Goal: Communication & Community: Answer question/provide support

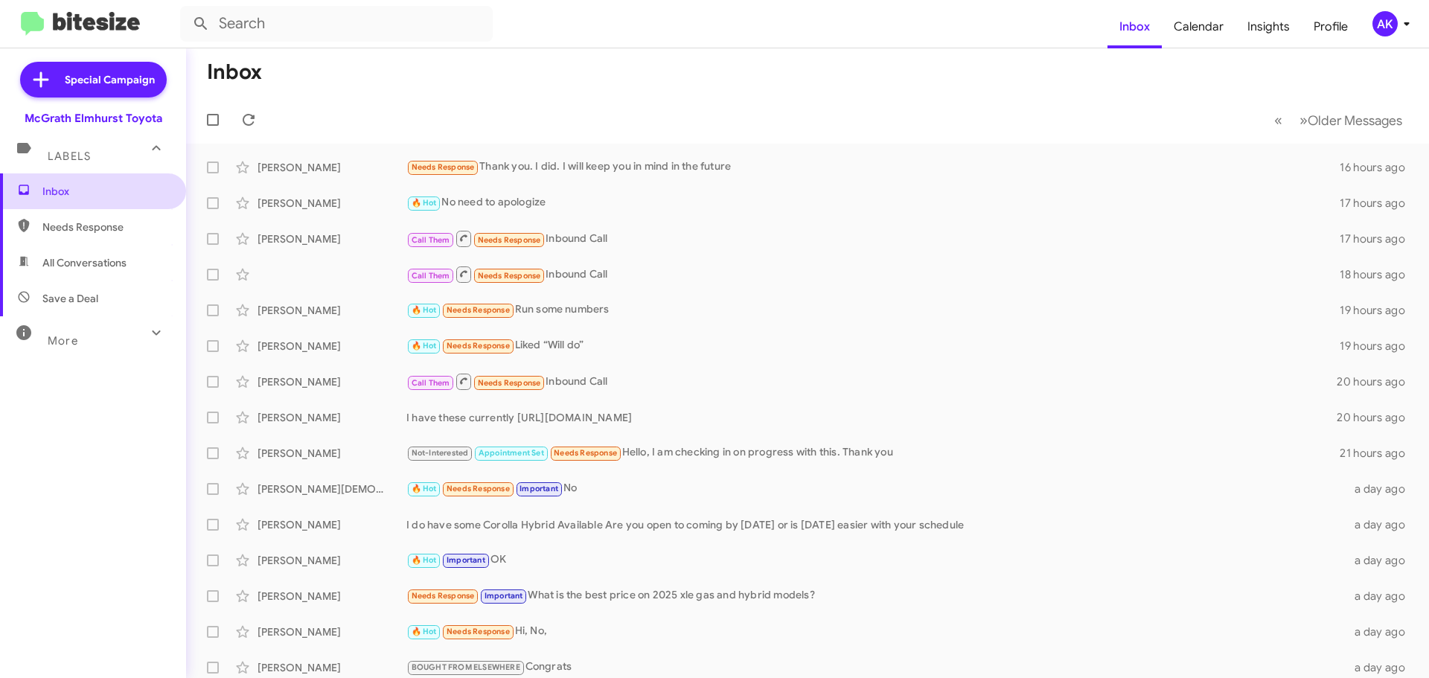
click at [42, 191] on span "Inbox" at bounding box center [105, 191] width 127 height 15
click at [127, 236] on span "Needs Response" at bounding box center [93, 227] width 186 height 36
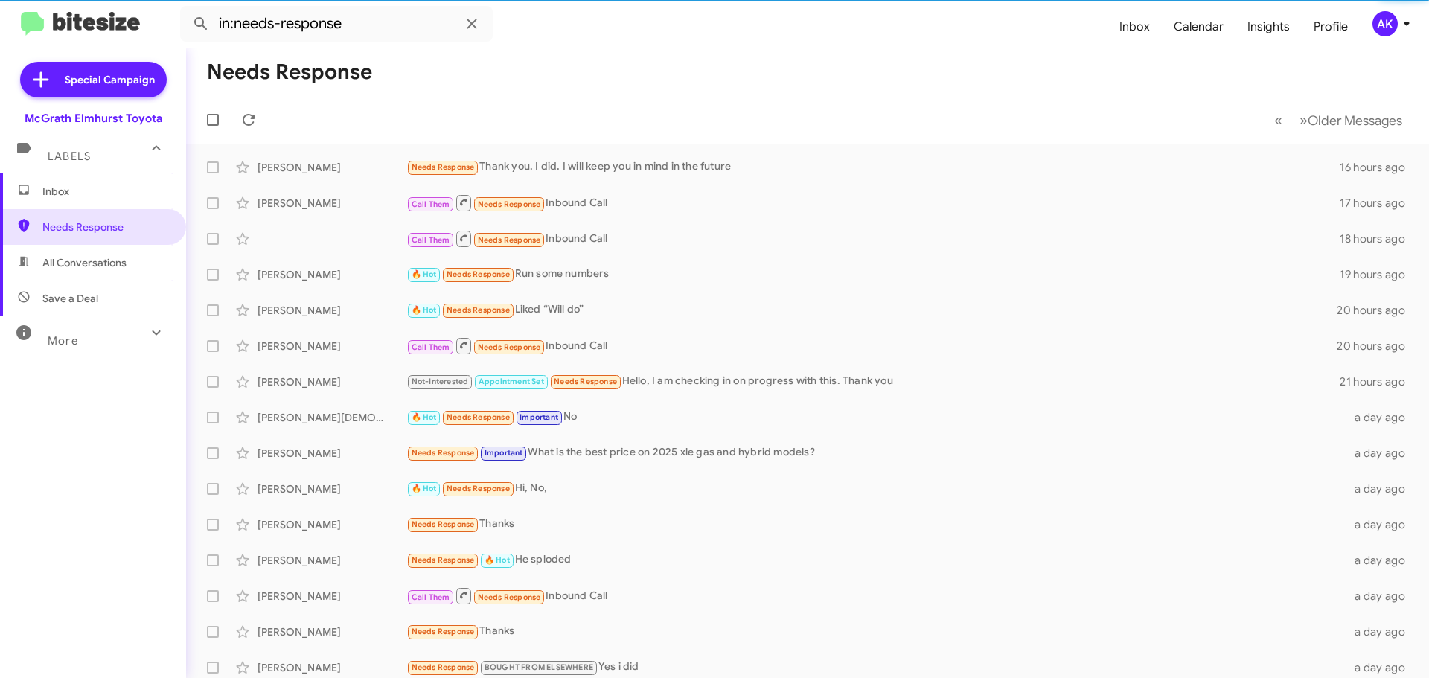
click at [103, 261] on span "All Conversations" at bounding box center [84, 262] width 84 height 15
type input "in:all-conversations"
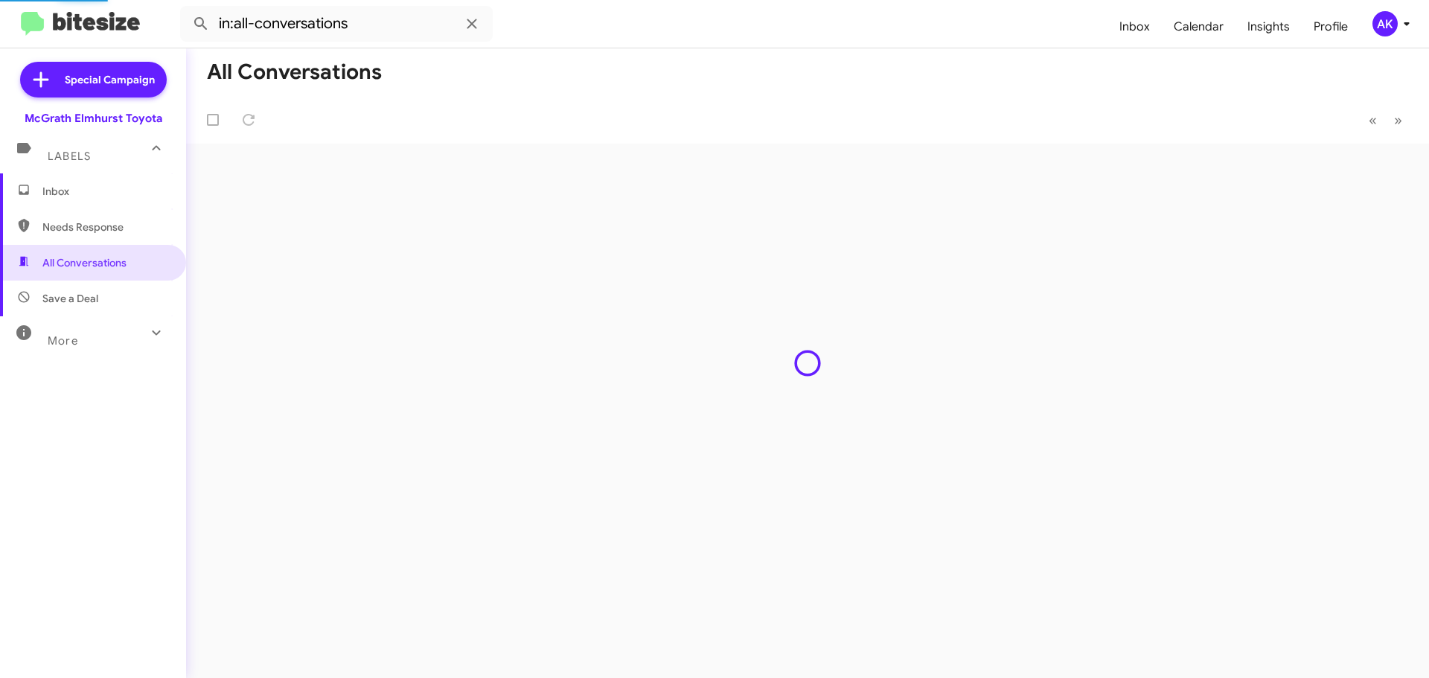
click at [101, 195] on span "Inbox" at bounding box center [105, 191] width 127 height 15
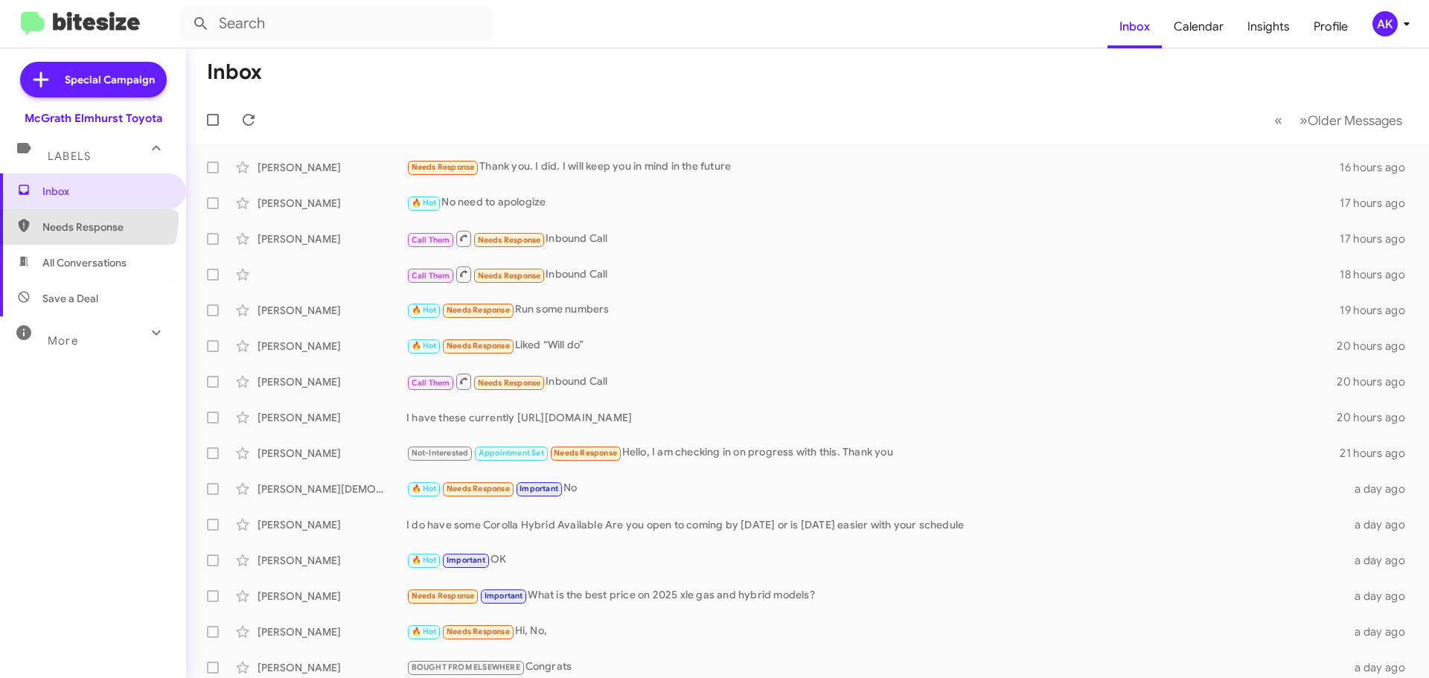
click at [80, 217] on span "Needs Response" at bounding box center [93, 227] width 186 height 36
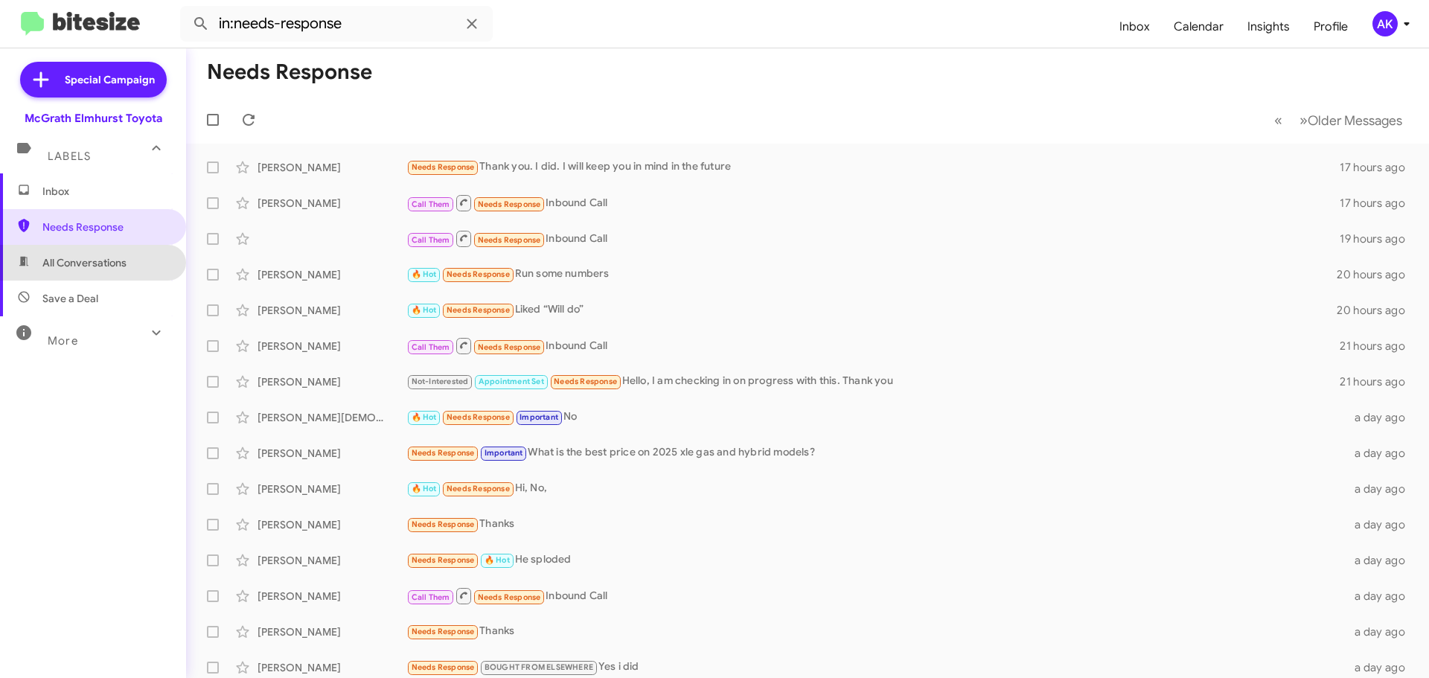
click at [97, 264] on span "All Conversations" at bounding box center [84, 262] width 84 height 15
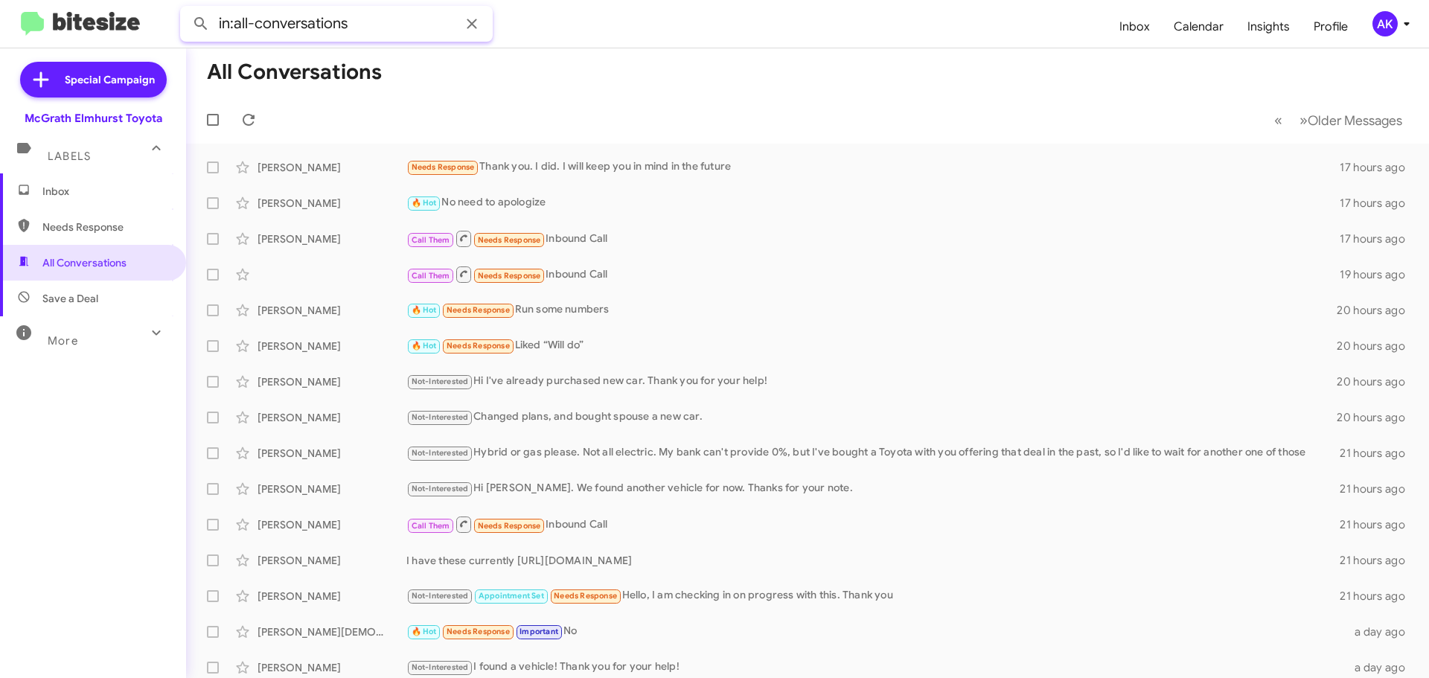
drag, startPoint x: 366, startPoint y: 23, endPoint x: 9, endPoint y: 28, distance: 357.3
click at [19, 27] on mat-toolbar "in:all-conversations Inbox Calendar Insights Profile AK" at bounding box center [714, 24] width 1429 height 48
click at [186, 9] on button at bounding box center [201, 24] width 30 height 30
type input "[PERSON_NAME]"
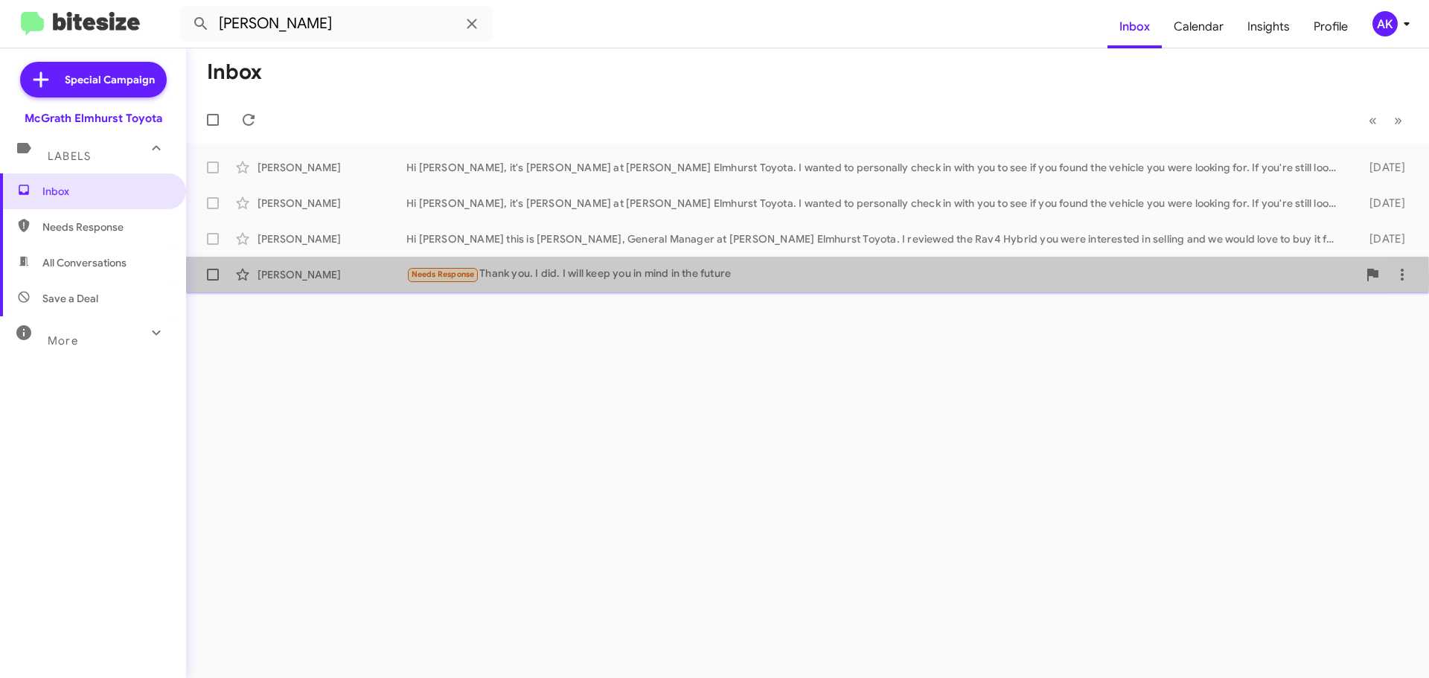
click at [557, 281] on div "Needs Response Thank you. I did. I will keep you in mind in the future" at bounding box center [881, 274] width 951 height 17
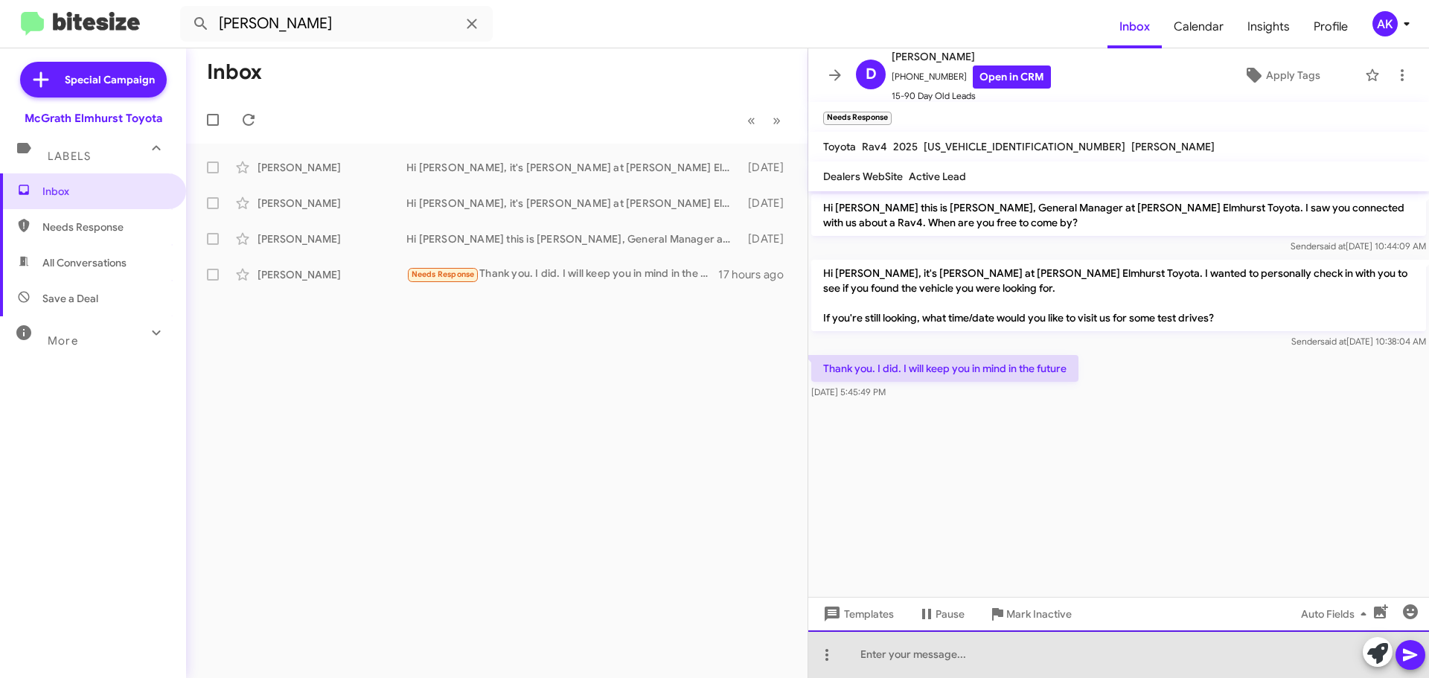
click at [950, 656] on div at bounding box center [1118, 654] width 621 height 48
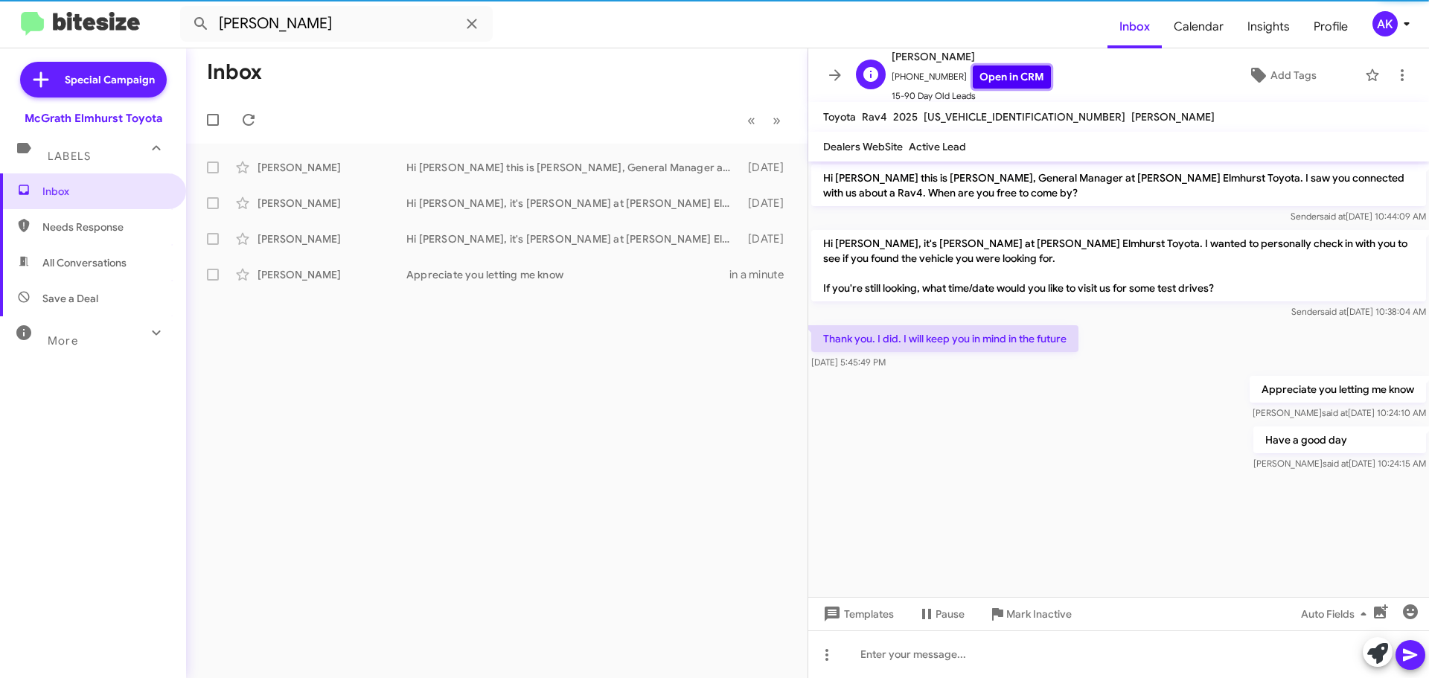
click at [985, 81] on link "Open in CRM" at bounding box center [1012, 76] width 78 height 23
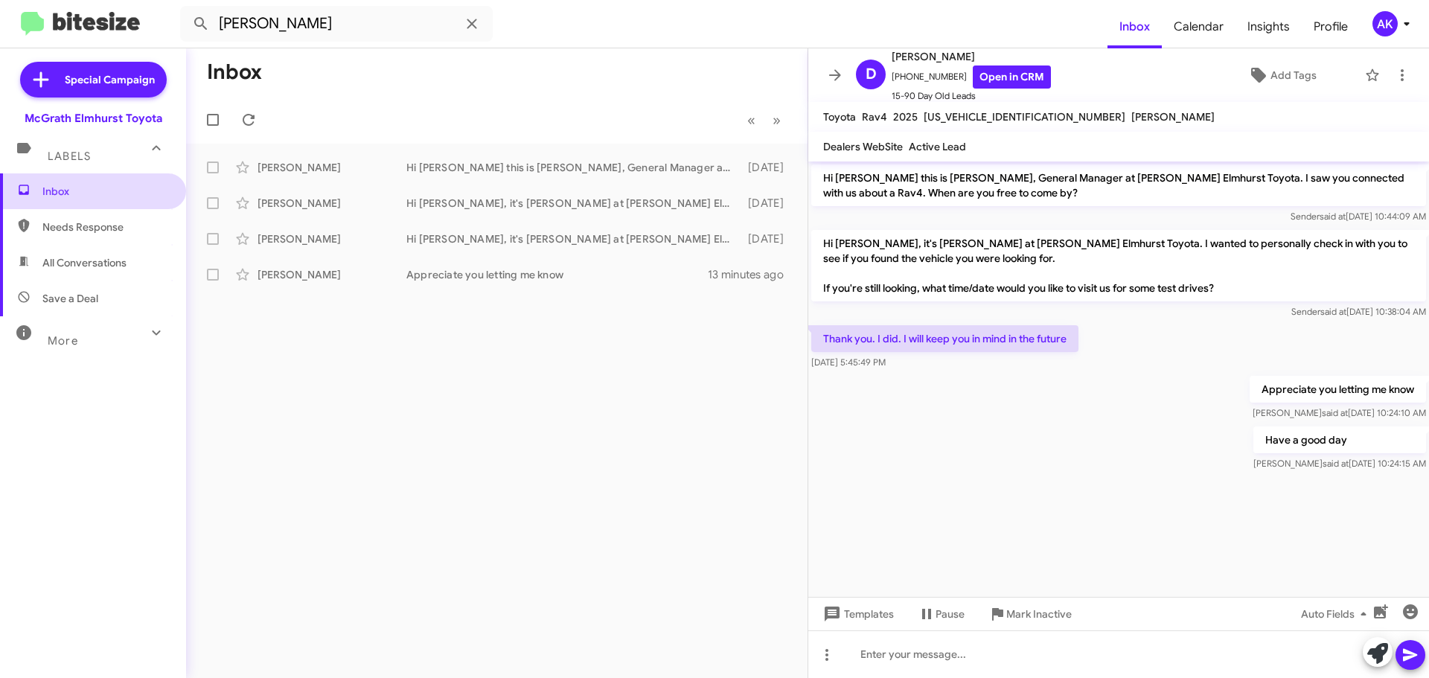
drag, startPoint x: 63, startPoint y: 183, endPoint x: 63, endPoint y: 205, distance: 21.6
click at [63, 183] on span "Inbox" at bounding box center [93, 191] width 186 height 36
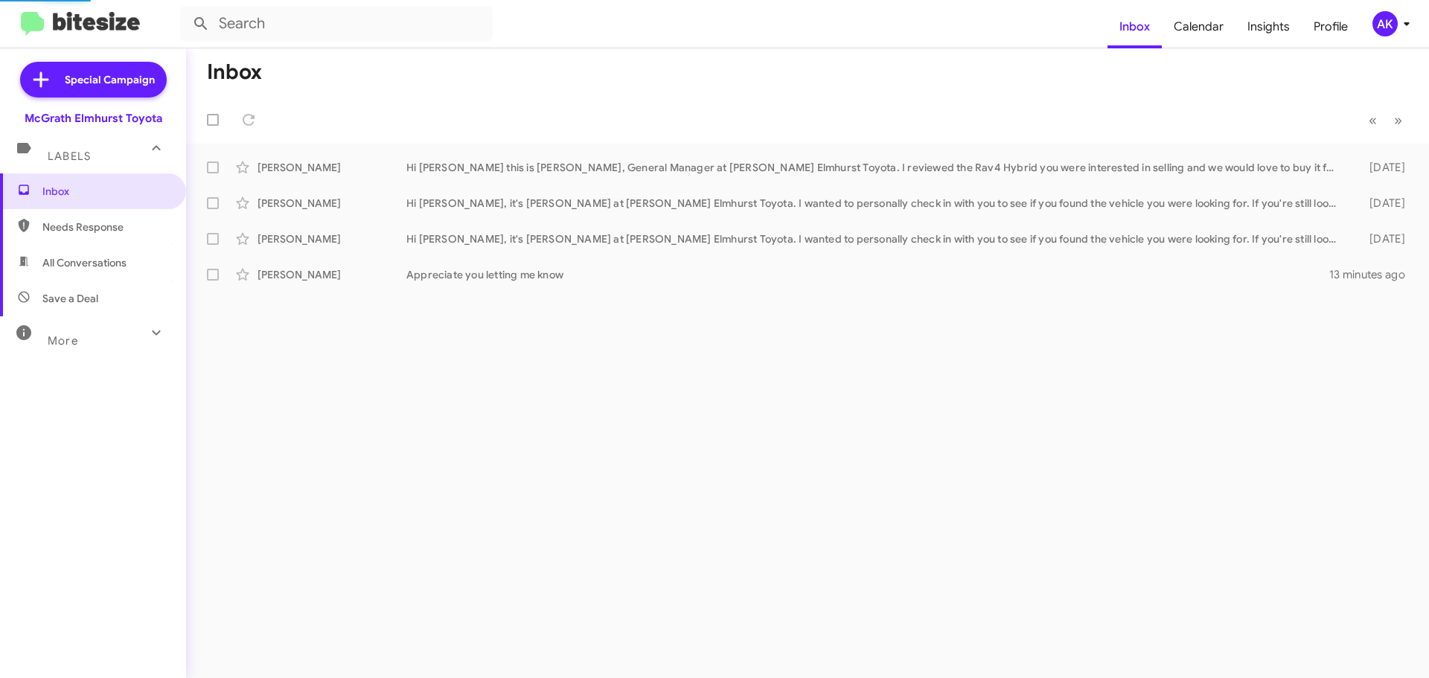
click at [63, 226] on span "Needs Response" at bounding box center [105, 227] width 127 height 15
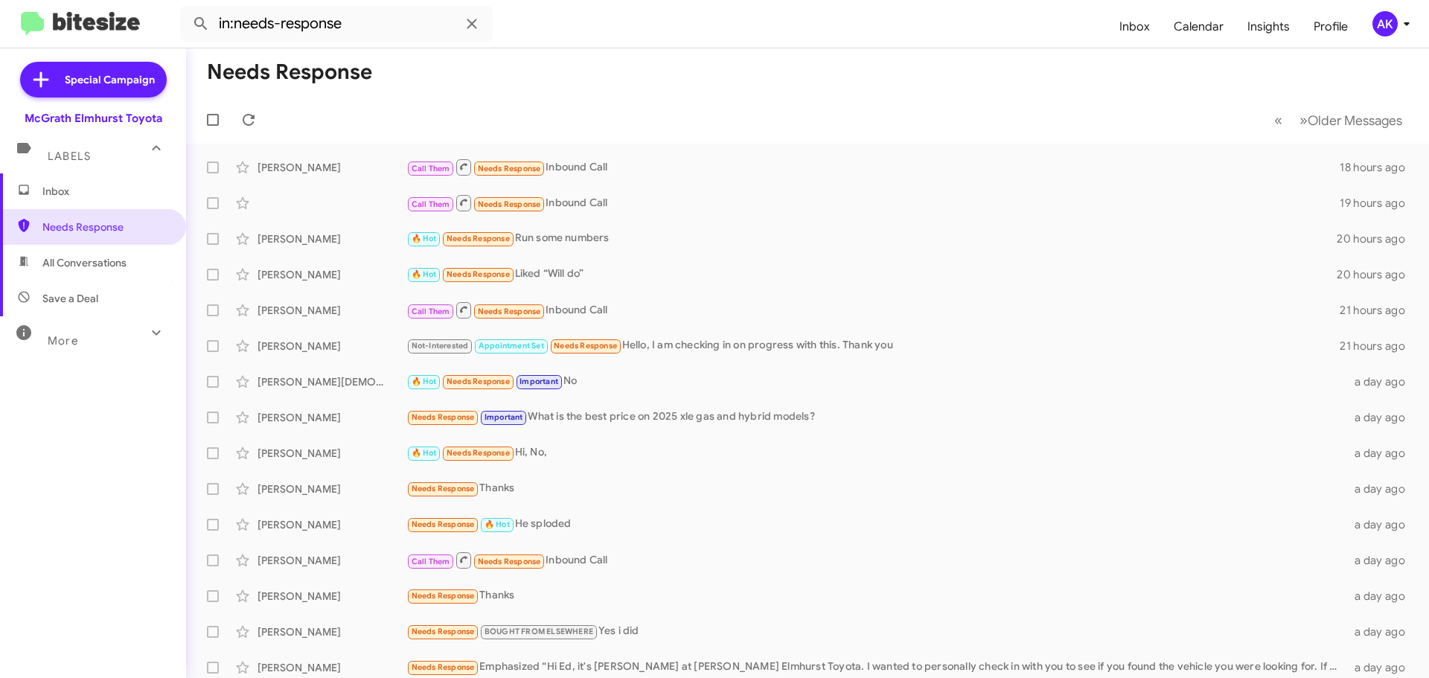
click at [78, 271] on span "All Conversations" at bounding box center [93, 263] width 186 height 36
type input "in:all-conversations"
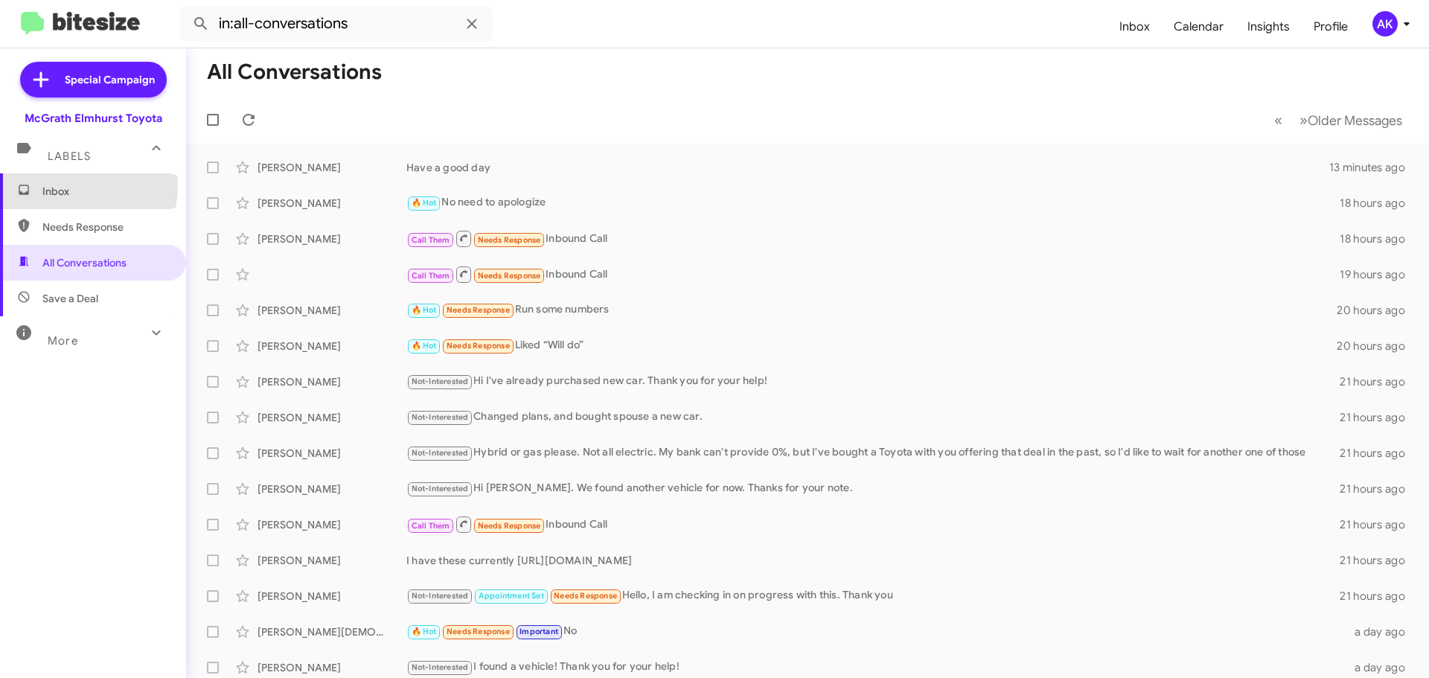
click at [61, 185] on span "Inbox" at bounding box center [105, 191] width 127 height 15
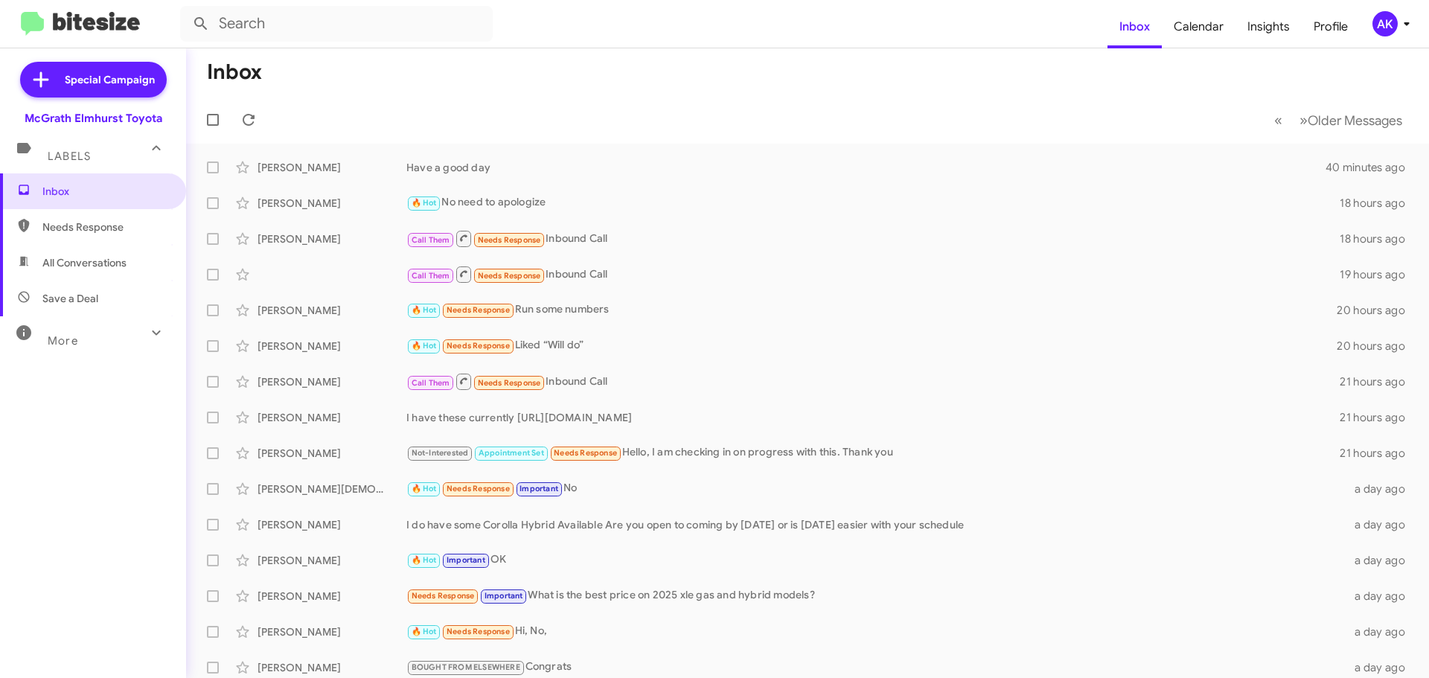
click at [100, 231] on span "Needs Response" at bounding box center [105, 227] width 127 height 15
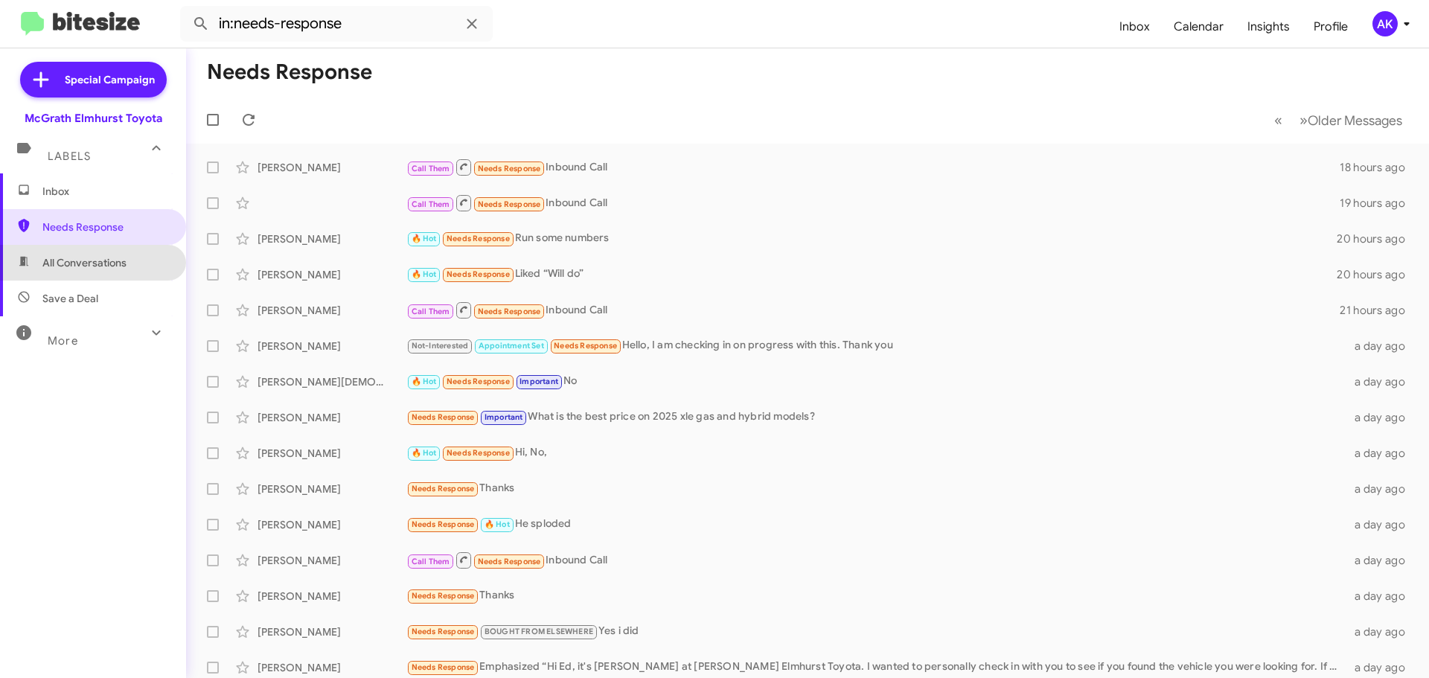
click at [97, 261] on span "All Conversations" at bounding box center [84, 262] width 84 height 15
type input "in:all-conversations"
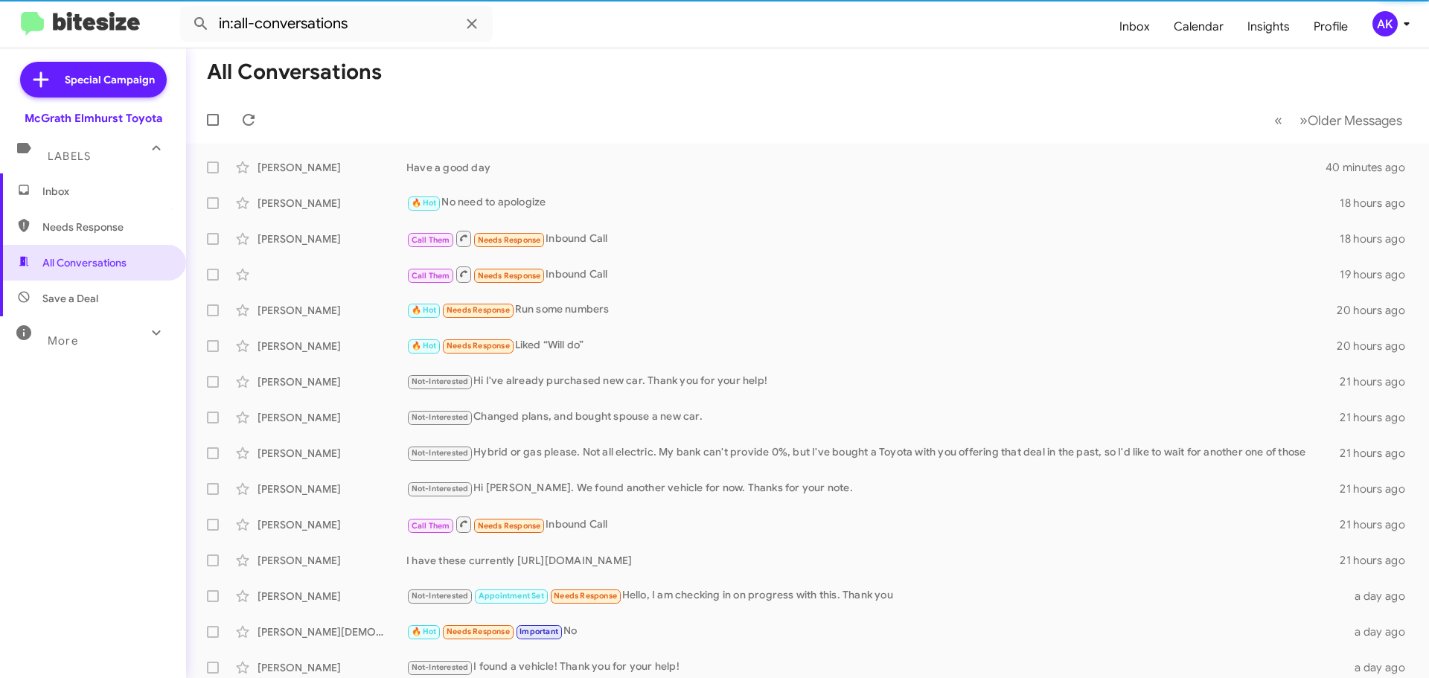
click at [98, 188] on span "Inbox" at bounding box center [105, 191] width 127 height 15
